Goal: Task Accomplishment & Management: Manage account settings

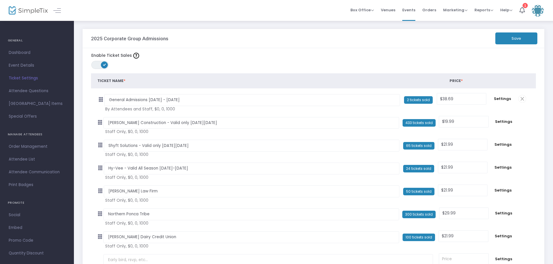
click at [23, 77] on span "Ticket Settings" at bounding box center [37, 79] width 57 height 8
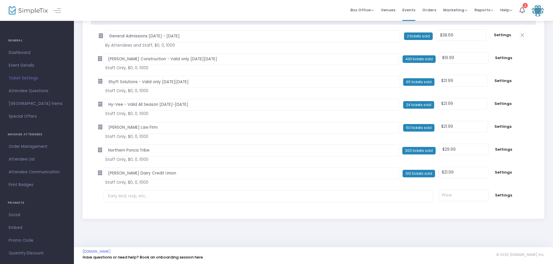
scroll to position [64, 0]
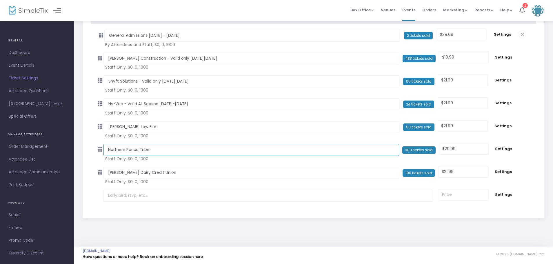
click at [155, 151] on input "Northern Ponca Tribe" at bounding box center [252, 150] width 296 height 12
click at [154, 153] on input "Northern Ponca Tribe" at bounding box center [252, 150] width 296 height 12
click at [154, 152] on input "Northern Ponca Tribe" at bounding box center [252, 150] width 296 height 12
click at [504, 148] on span "Settings" at bounding box center [504, 149] width 18 height 6
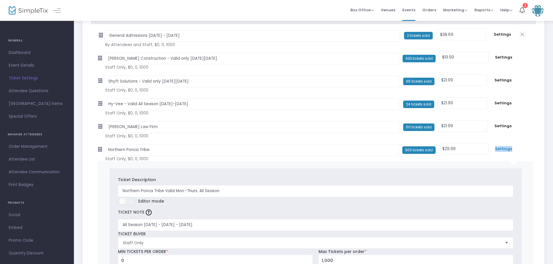
click at [504, 148] on span "Settings" at bounding box center [504, 149] width 18 height 6
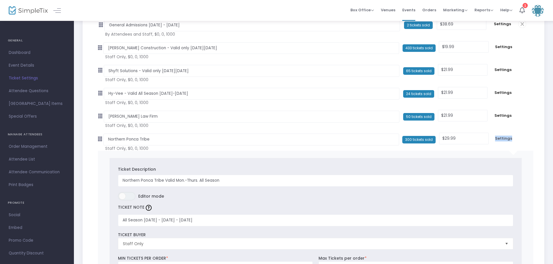
scroll to position [87, 0]
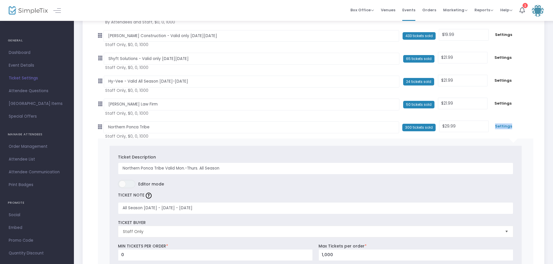
click at [504, 126] on span "Settings" at bounding box center [504, 127] width 18 height 6
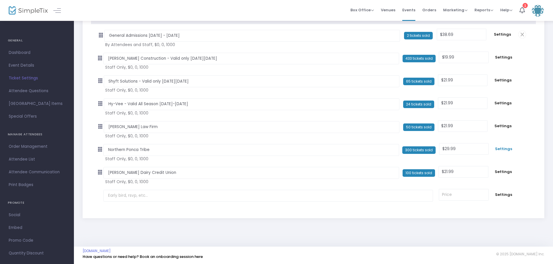
scroll to position [64, 0]
click at [503, 147] on span "Settings" at bounding box center [504, 149] width 18 height 6
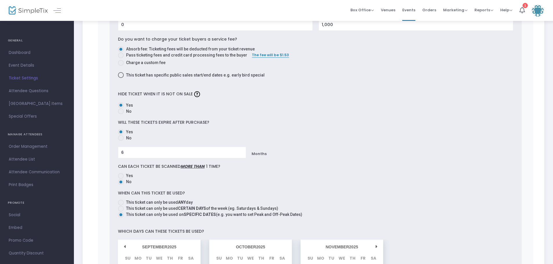
scroll to position [310, 0]
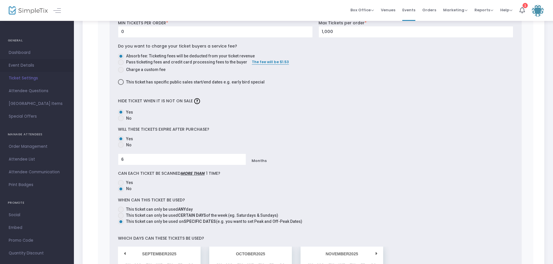
click at [15, 61] on link "Event Details" at bounding box center [37, 65] width 74 height 13
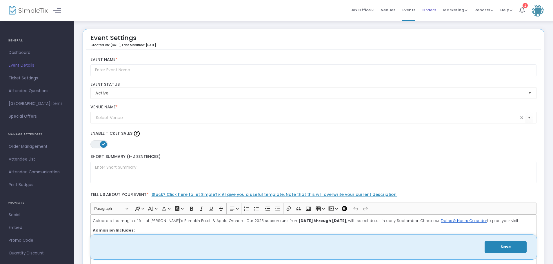
click at [431, 10] on span "Orders" at bounding box center [430, 10] width 14 height 15
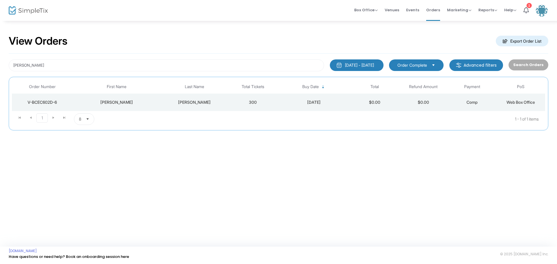
click at [40, 100] on div "V-BCEC602D-6" at bounding box center [42, 102] width 58 height 6
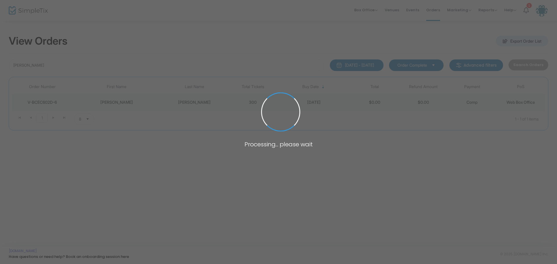
click at [40, 100] on span at bounding box center [278, 132] width 557 height 264
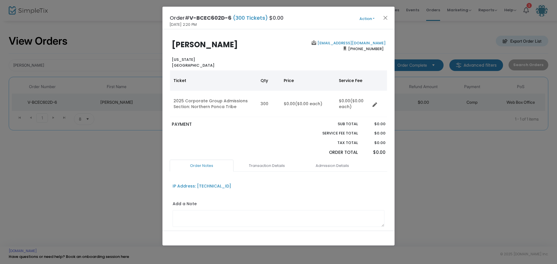
click at [373, 18] on button "Action" at bounding box center [367, 19] width 35 height 6
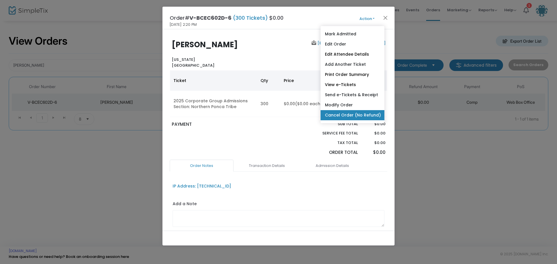
click at [347, 112] on link "Cancel Order (No Refund)" at bounding box center [352, 115] width 64 height 10
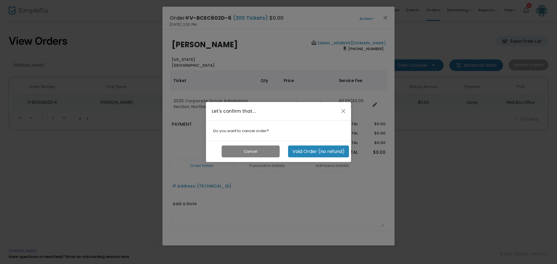
click at [309, 150] on button "Void Order (no refund)" at bounding box center [318, 152] width 61 height 12
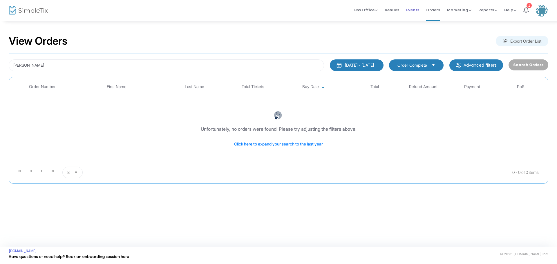
click at [412, 9] on span "Events" at bounding box center [412, 10] width 13 height 15
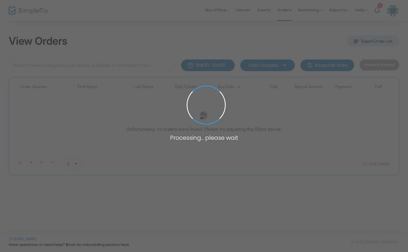
type input "[PERSON_NAME]"
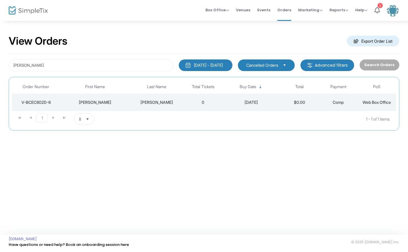
click at [243, 100] on div "[DATE]" at bounding box center [251, 102] width 55 height 6
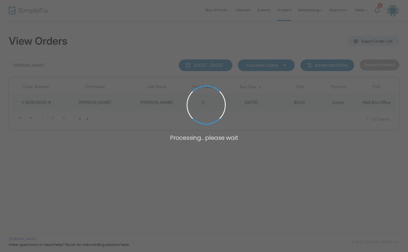
click at [243, 100] on span at bounding box center [204, 126] width 408 height 252
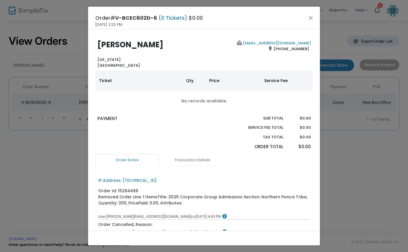
click at [307, 17] on div "Order# V-BCEC602D-6 (0 Tickets) $0.00 8/26/2025 2:20 PM" at bounding box center [204, 18] width 232 height 23
click at [312, 18] on button "Close" at bounding box center [311, 18] width 8 height 8
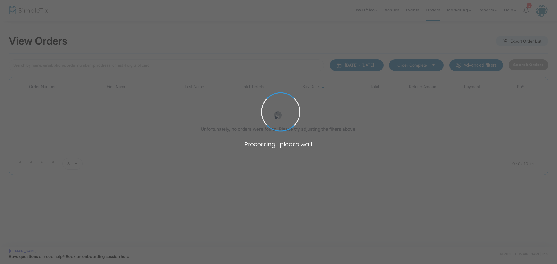
type input "[PERSON_NAME]"
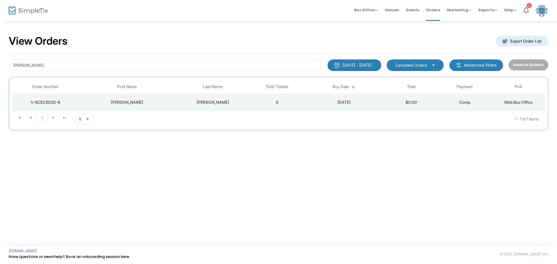
click at [433, 64] on span "Select" at bounding box center [434, 65] width 10 height 10
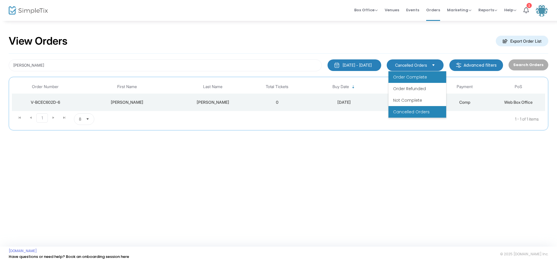
click at [425, 76] on span "Order Complete" at bounding box center [410, 77] width 34 height 6
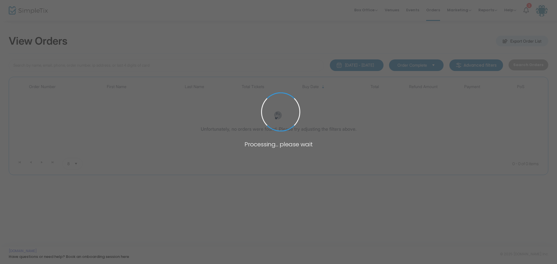
type input "[PERSON_NAME]"
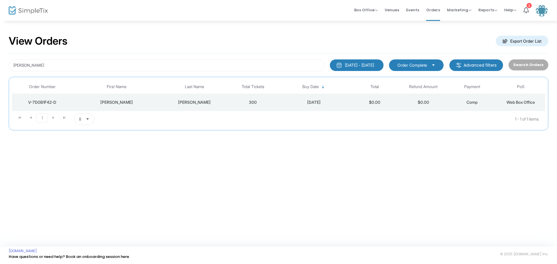
click at [115, 100] on div "[PERSON_NAME]" at bounding box center [116, 102] width 85 height 6
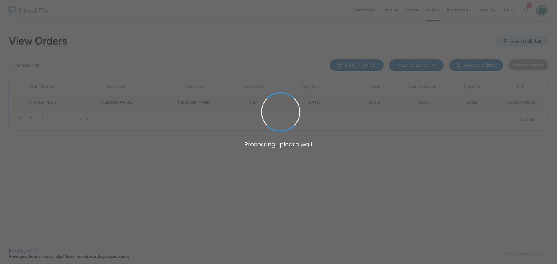
click at [116, 100] on span at bounding box center [278, 132] width 557 height 264
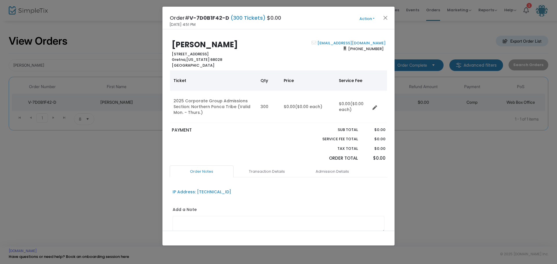
click at [374, 19] on button "Action" at bounding box center [367, 19] width 35 height 6
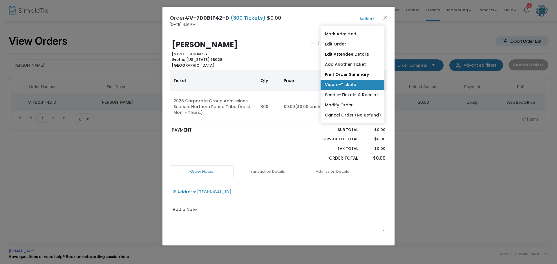
click at [359, 83] on link "View e-Tickets" at bounding box center [352, 85] width 64 height 10
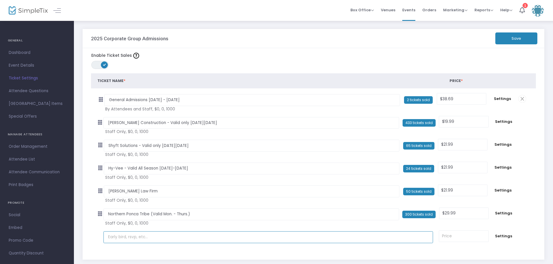
click at [115, 240] on input "text" at bounding box center [269, 237] width 330 height 12
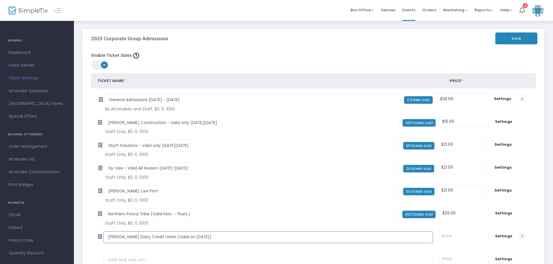
type input "Roberts Dairy Credit Union (Valid on Sept. 21)"
click at [451, 238] on input at bounding box center [463, 236] width 49 height 11
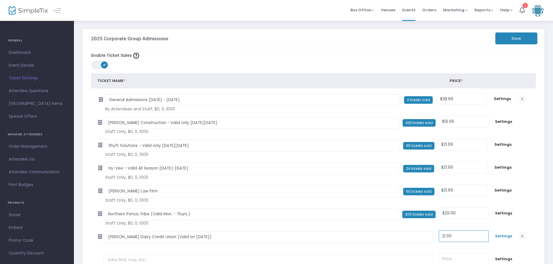
type input "$21.99"
click at [505, 234] on span "Settings" at bounding box center [504, 236] width 18 height 6
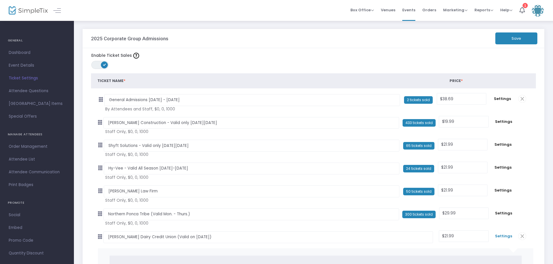
click at [503, 234] on span "Settings" at bounding box center [504, 236] width 18 height 6
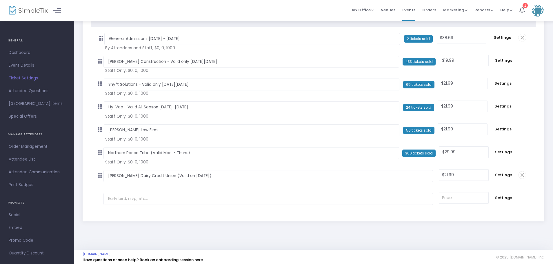
scroll to position [64, 0]
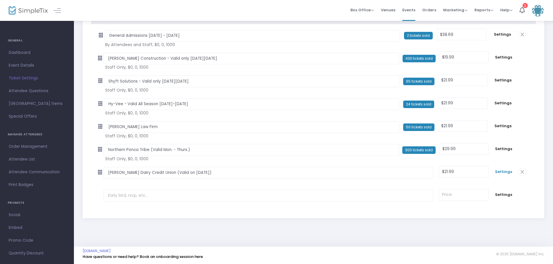
click at [506, 171] on span "Settings" at bounding box center [504, 172] width 18 height 6
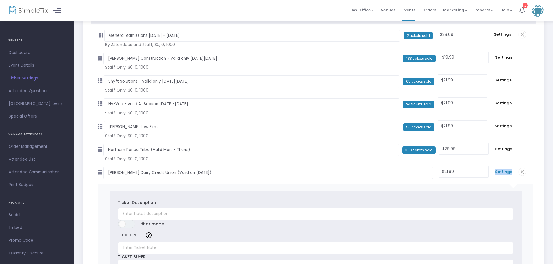
click at [506, 171] on span "Settings" at bounding box center [504, 172] width 18 height 6
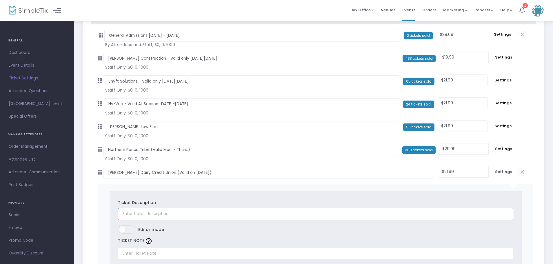
click at [126, 213] on input "text" at bounding box center [316, 214] width 396 height 12
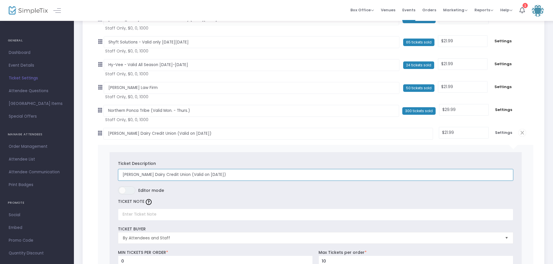
scroll to position [180, 0]
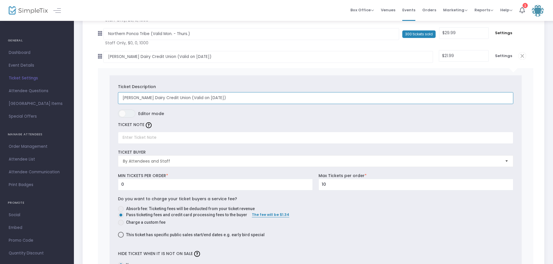
type input "Roberts Dairy Credit Union (Valid on Sept. 21)"
click at [182, 162] on span "By Attendees and Staff" at bounding box center [312, 161] width 378 height 6
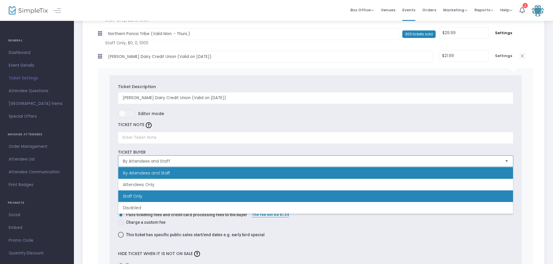
click at [168, 195] on li "Staff Only" at bounding box center [315, 197] width 395 height 12
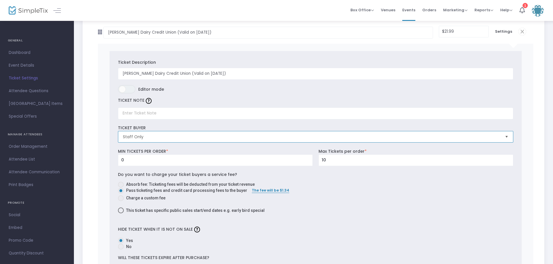
scroll to position [238, 0]
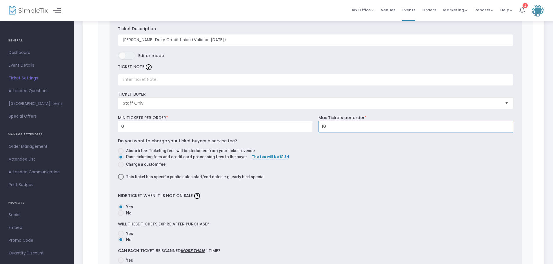
click at [330, 130] on input "10" at bounding box center [416, 126] width 194 height 11
type input "1,000"
click at [122, 151] on span at bounding box center [121, 151] width 6 height 6
click at [121, 154] on input "Absorb fee: Ticketing fees will be deducted from your ticket revenue" at bounding box center [121, 154] width 0 height 0
radio input "true"
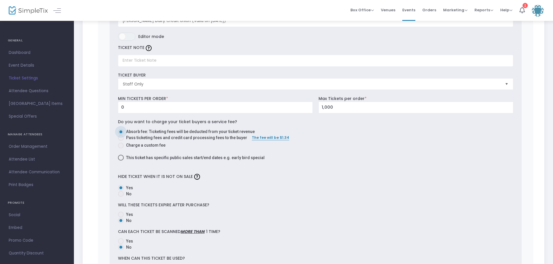
scroll to position [296, 0]
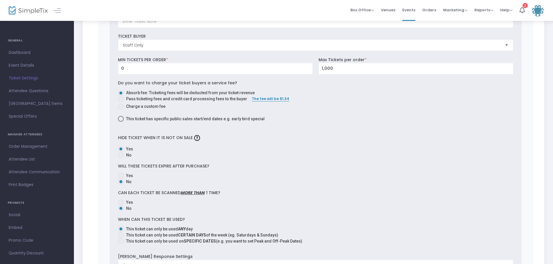
click at [122, 175] on span at bounding box center [121, 176] width 6 height 6
click at [121, 179] on input "Yes" at bounding box center [121, 179] width 0 height 0
radio input "true"
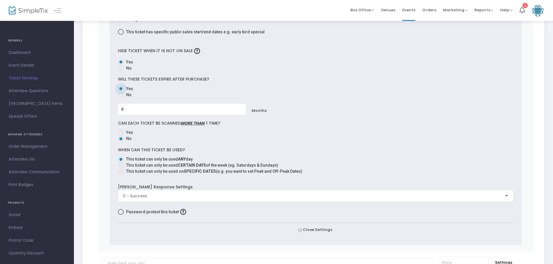
scroll to position [412, 0]
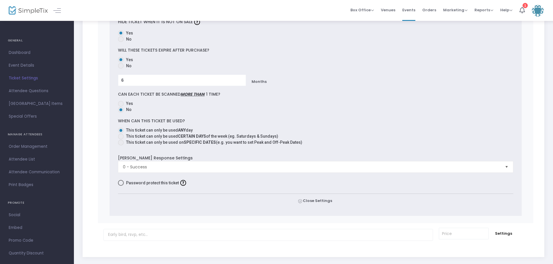
click at [123, 144] on span at bounding box center [121, 143] width 6 height 6
click at [121, 146] on input "This ticket can only be used on SPECIFIC DATES (e.g. you want to set Peak and O…" at bounding box center [121, 146] width 0 height 0
radio input "true"
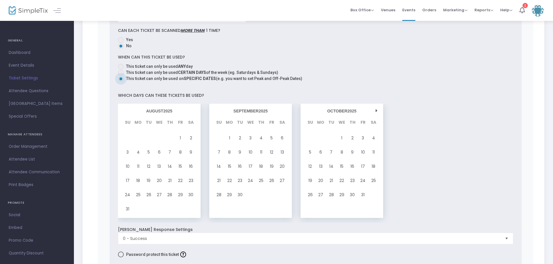
scroll to position [499, 0]
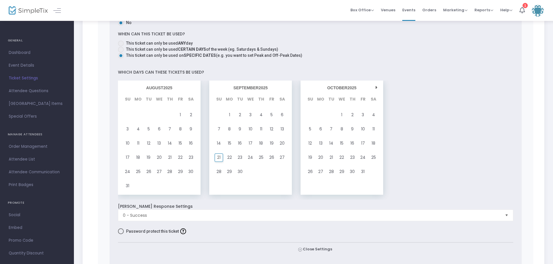
click at [220, 156] on span "21" at bounding box center [218, 158] width 3 height 8
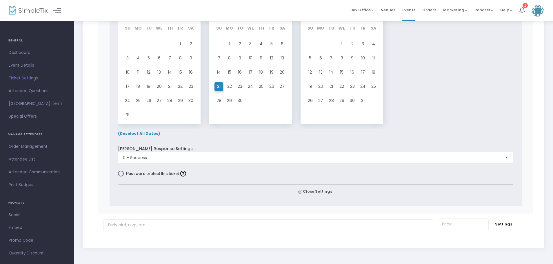
scroll to position [586, 0]
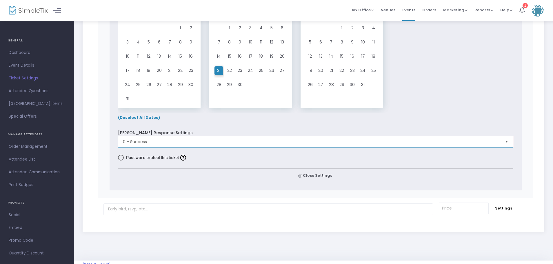
click at [159, 143] on span "0 - Success" at bounding box center [312, 142] width 378 height 6
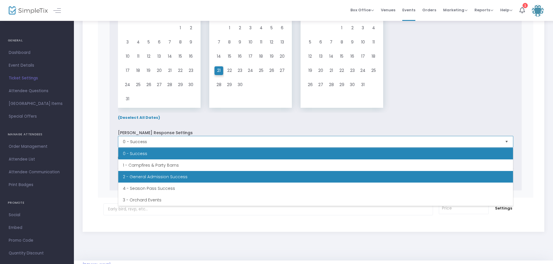
click at [172, 175] on li "2 - General Admission Success" at bounding box center [315, 177] width 395 height 12
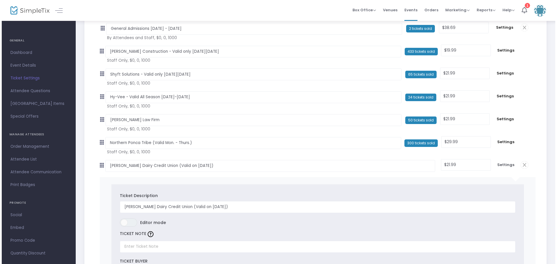
scroll to position [0, 0]
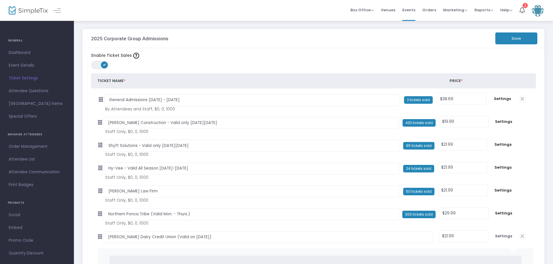
click at [508, 38] on button "Save" at bounding box center [517, 38] width 42 height 12
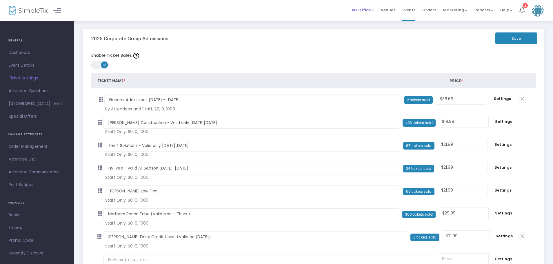
click at [371, 9] on span "Box Office" at bounding box center [362, 10] width 23 height 6
click at [367, 18] on li "Sell Tickets" at bounding box center [371, 19] width 41 height 11
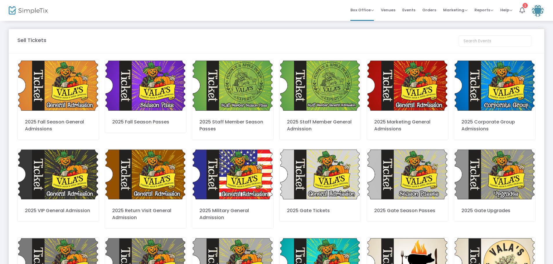
click at [500, 93] on img at bounding box center [494, 85] width 81 height 51
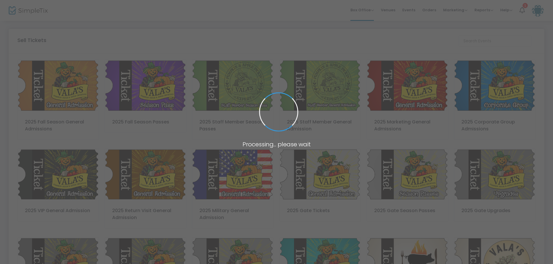
click at [500, 93] on span at bounding box center [276, 132] width 553 height 264
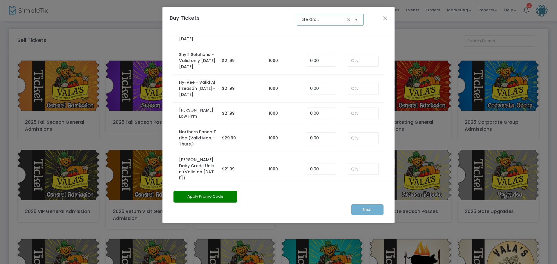
scroll to position [92, 0]
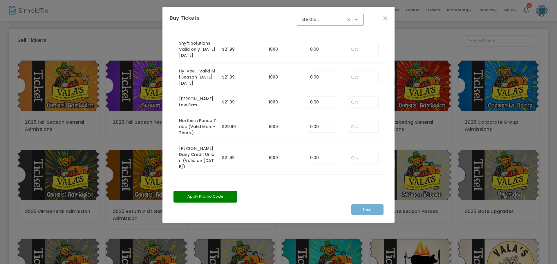
click at [192, 155] on label "Roberts Dairy Credit Union (Valid on Sept. 21)" at bounding box center [197, 158] width 37 height 24
click at [355, 160] on input at bounding box center [363, 157] width 30 height 11
type input "100"
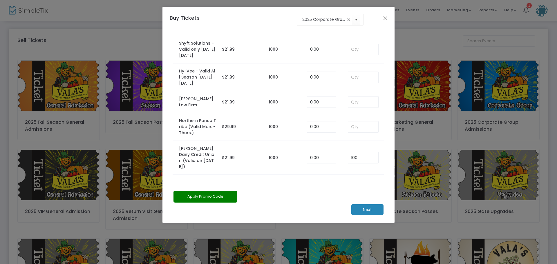
click at [371, 210] on m-button "Next" at bounding box center [367, 209] width 32 height 11
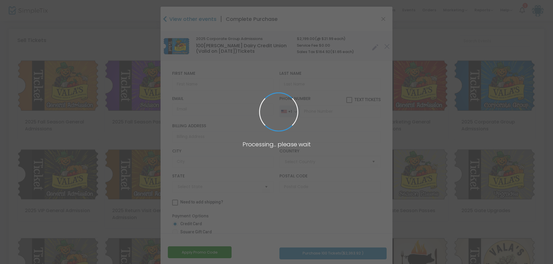
type input "[GEOGRAPHIC_DATA]"
type input "Nebraska"
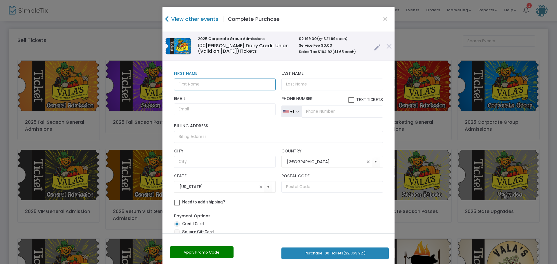
click at [188, 82] on input "text" at bounding box center [225, 85] width 102 height 12
type input "[PERSON_NAME]"
click at [293, 84] on input "Last Name" at bounding box center [332, 85] width 102 height 12
type input "[PERSON_NAME]"
click at [189, 108] on input "Email" at bounding box center [225, 110] width 102 height 12
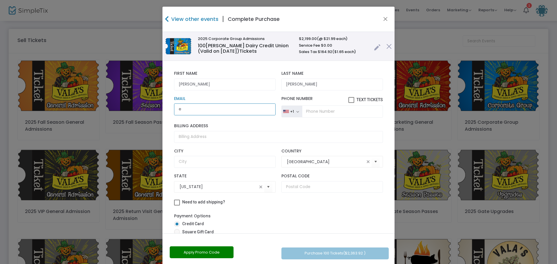
type input "em"
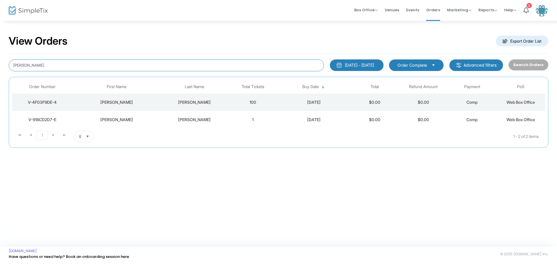
click at [44, 66] on input "Emily Briggs" at bounding box center [166, 65] width 315 height 12
type input "E"
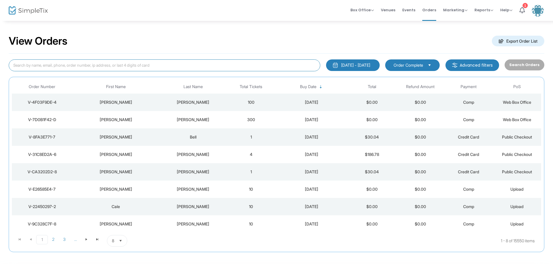
click at [25, 65] on input at bounding box center [165, 65] width 312 height 12
type input "Emily Briggs"
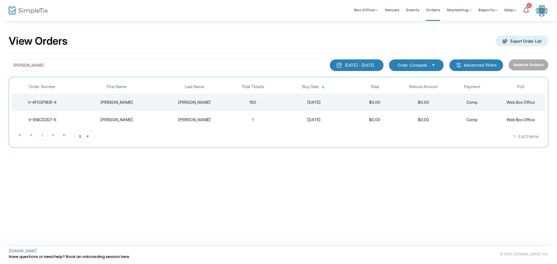
click at [53, 101] on div "V-4F03F9DE-4" at bounding box center [42, 102] width 58 height 6
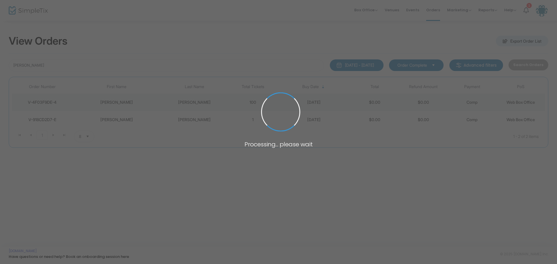
click at [53, 101] on span at bounding box center [278, 132] width 557 height 264
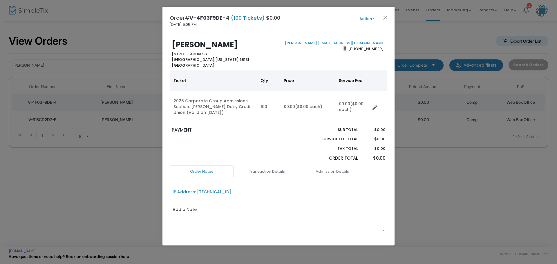
click at [374, 18] on button "Action" at bounding box center [367, 19] width 35 height 6
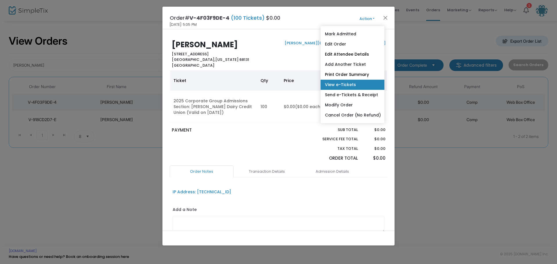
click at [338, 82] on link "View e-Tickets" at bounding box center [352, 85] width 64 height 10
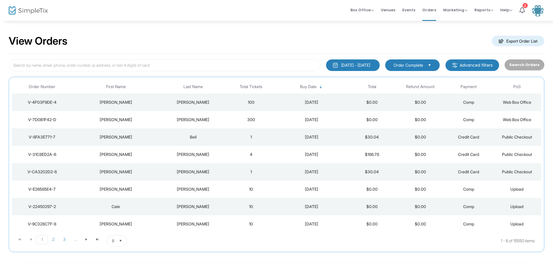
click at [50, 135] on div "V-8FA3E771-7" at bounding box center [41, 137] width 57 height 6
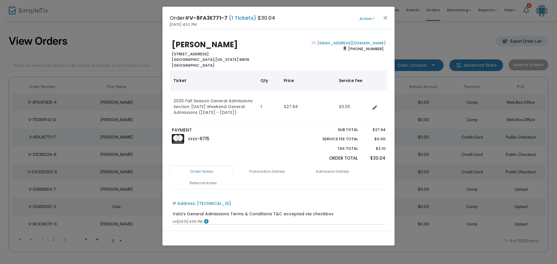
click at [376, 18] on button "Action" at bounding box center [367, 19] width 35 height 6
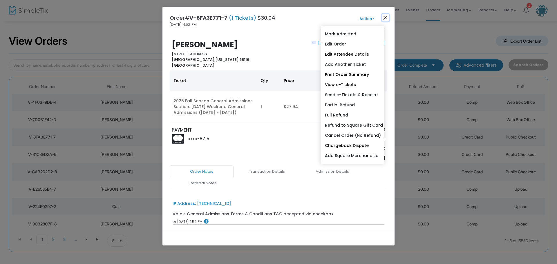
drag, startPoint x: 388, startPoint y: 18, endPoint x: 414, endPoint y: 19, distance: 25.5
click at [389, 18] on button "Close" at bounding box center [386, 18] width 8 height 8
